Goal: Information Seeking & Learning: Learn about a topic

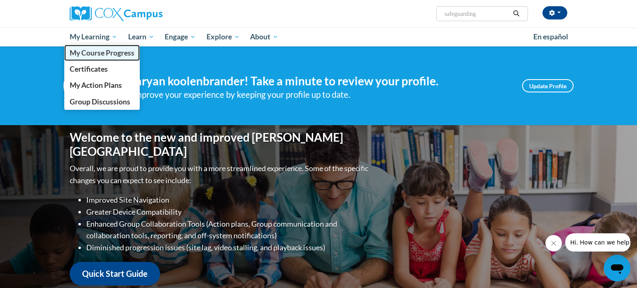
click at [96, 56] on span "My Course Progress" at bounding box center [102, 53] width 65 height 9
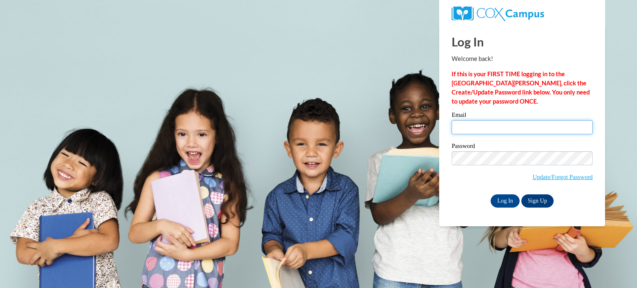
click at [519, 131] on input "Email" at bounding box center [522, 127] width 141 height 14
type input "[EMAIL_ADDRESS][DOMAIN_NAME]"
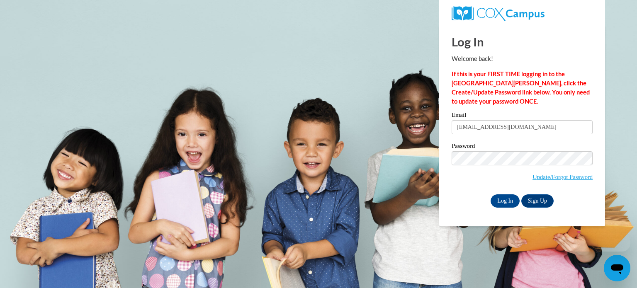
click at [447, 185] on div "Please enter your email! Please enter your password! Email [EMAIL_ADDRESS][DOMA…" at bounding box center [523, 159] width 154 height 95
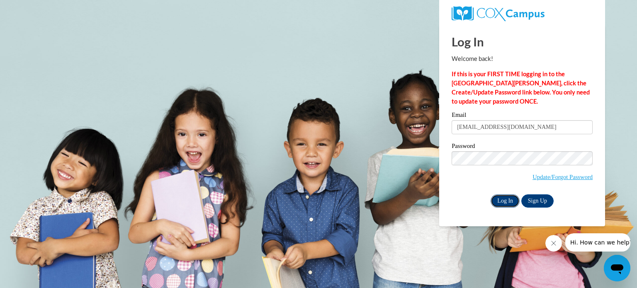
click at [506, 203] on input "Log In" at bounding box center [505, 201] width 29 height 13
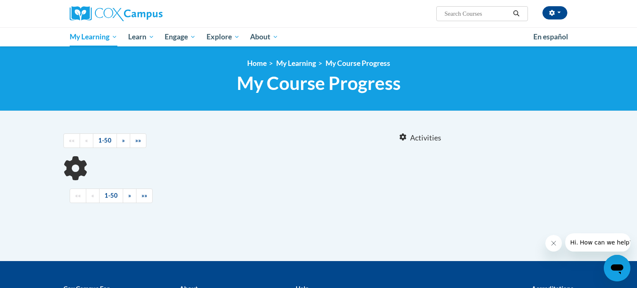
click at [553, 244] on icon "Close message from company" at bounding box center [554, 243] width 7 height 7
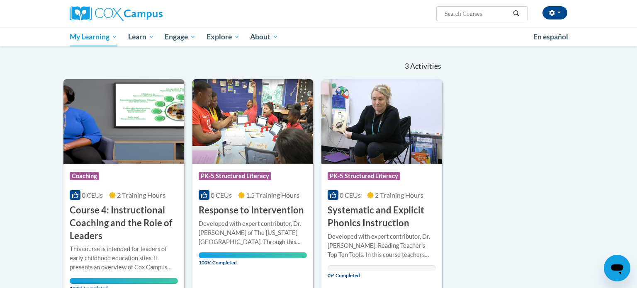
scroll to position [71, 0]
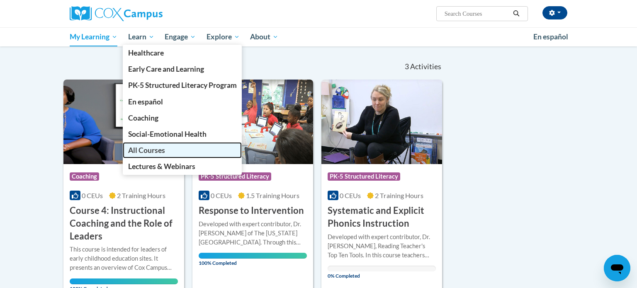
click at [143, 153] on span "All Courses" at bounding box center [146, 150] width 37 height 9
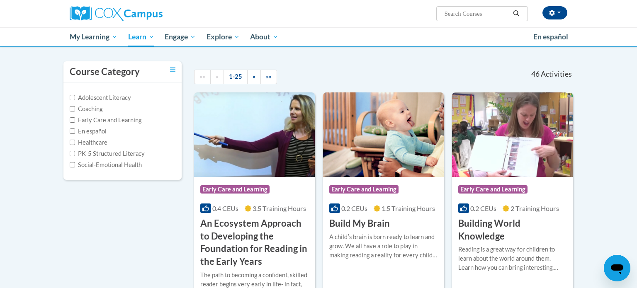
scroll to position [64, 0]
click at [72, 108] on input "Coaching" at bounding box center [72, 108] width 5 height 5
checkbox input "true"
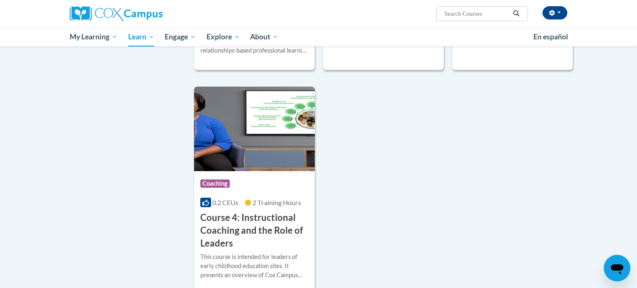
scroll to position [317, 0]
